Goal: Check status: Check status

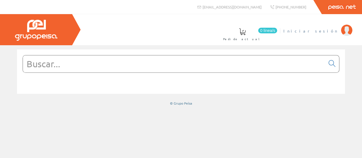
click at [332, 31] on span "Iniciar sesión" at bounding box center [310, 31] width 55 height 6
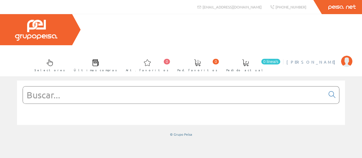
click at [322, 59] on span "Esteban Galindo Cañas" at bounding box center [312, 62] width 52 height 6
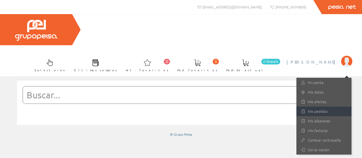
click at [322, 107] on link "Mis pedidos" at bounding box center [323, 112] width 55 height 10
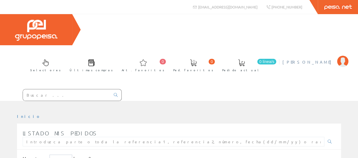
click at [322, 59] on span "Esteban Galindo Cañas" at bounding box center [308, 62] width 52 height 6
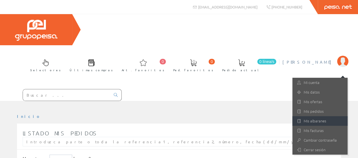
click at [315, 116] on link "Mis albaranes" at bounding box center [319, 121] width 55 height 10
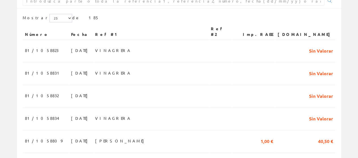
scroll to position [141, 0]
